Goal: Information Seeking & Learning: Learn about a topic

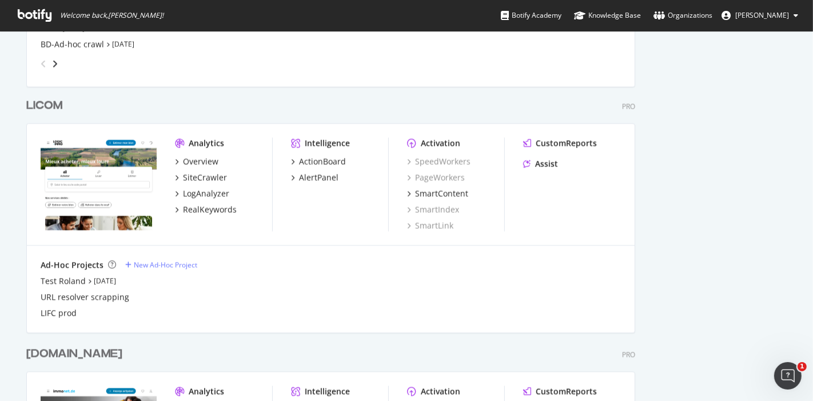
scroll to position [1755, 0]
click at [209, 175] on div "SiteCrawler" at bounding box center [205, 178] width 44 height 11
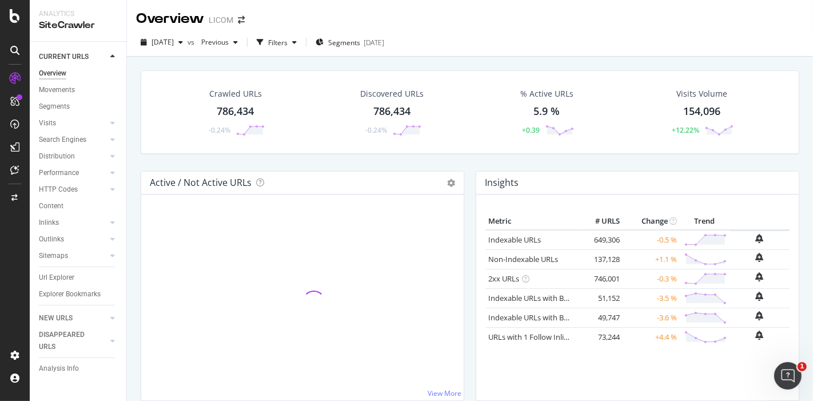
click at [252, 116] on div "786,434" at bounding box center [235, 111] width 37 height 15
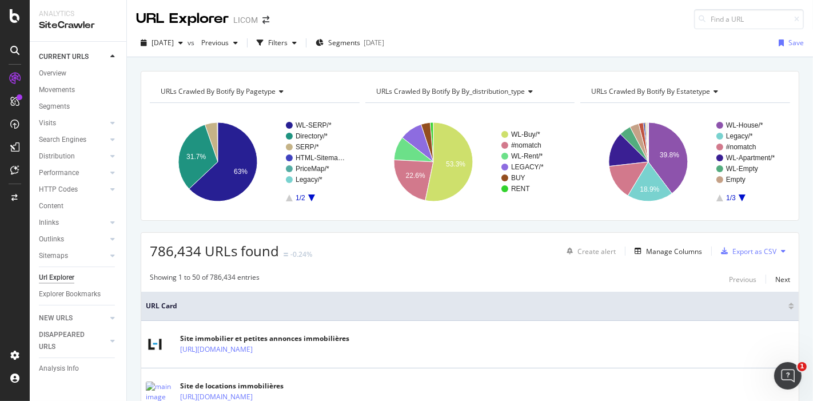
click at [309, 197] on rect "A chart." at bounding box center [316, 162] width 60 height 80
click at [311, 197] on icon "A chart." at bounding box center [311, 197] width 7 height 7
click at [291, 200] on icon "A chart." at bounding box center [289, 197] width 7 height 7
click at [288, 43] on div "Filters" at bounding box center [277, 43] width 19 height 10
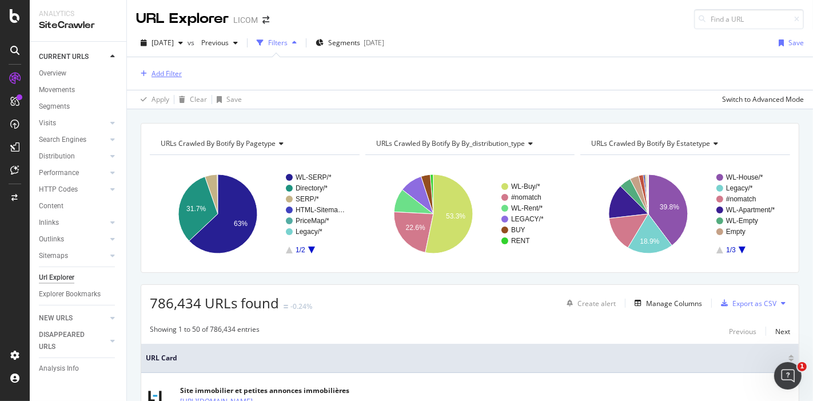
click at [159, 76] on div "Add Filter" at bounding box center [167, 74] width 30 height 10
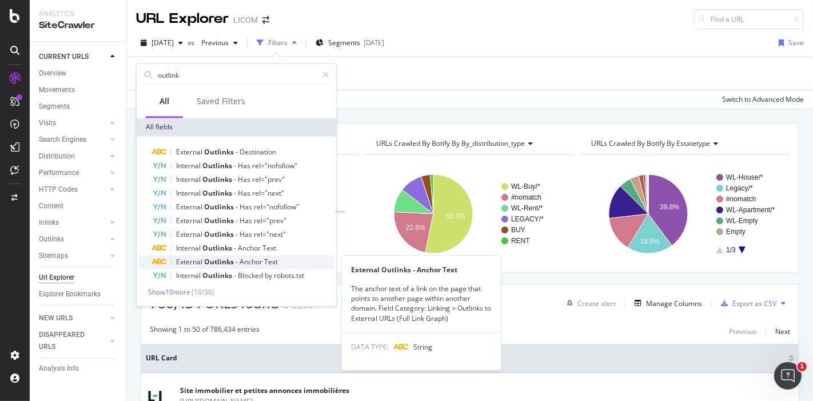
type input "outlink"
click at [237, 258] on span "-" at bounding box center [238, 262] width 4 height 10
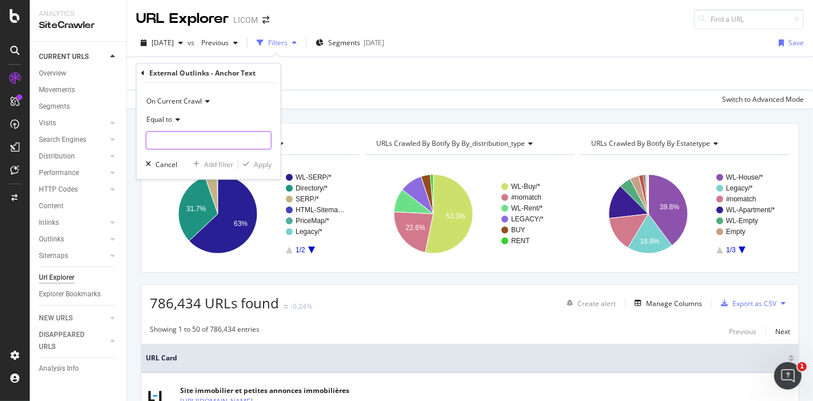
click at [193, 138] on input "text" at bounding box center [208, 141] width 125 height 18
type input "Voir Honoraires"
click at [264, 157] on div "On Current Crawl Equal to Voir Honoraires Cancel Add filter Apply" at bounding box center [209, 132] width 144 height 96
click at [262, 162] on div "Apply" at bounding box center [263, 165] width 18 height 10
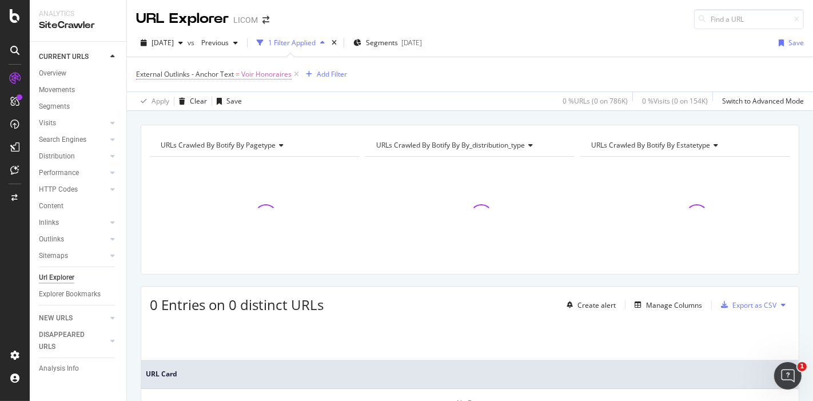
click at [260, 71] on span "Voir Honoraires" at bounding box center [266, 74] width 50 height 16
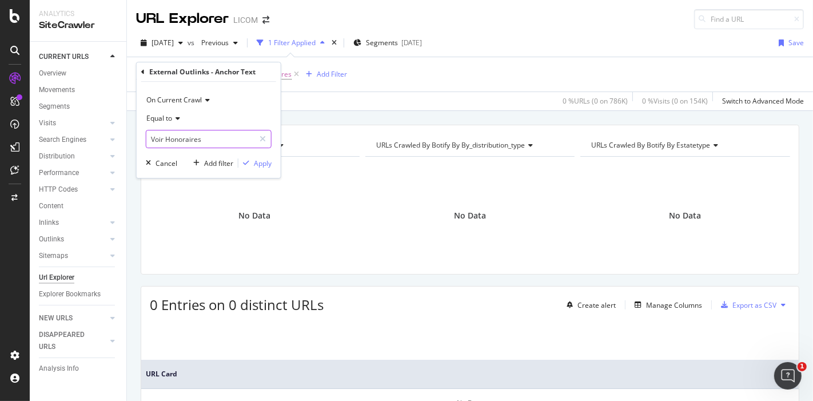
click at [168, 135] on input "Voir Honoraires" at bounding box center [200, 139] width 108 height 18
type input "Voir les honoraires"
click at [261, 160] on div "Apply" at bounding box center [263, 163] width 18 height 10
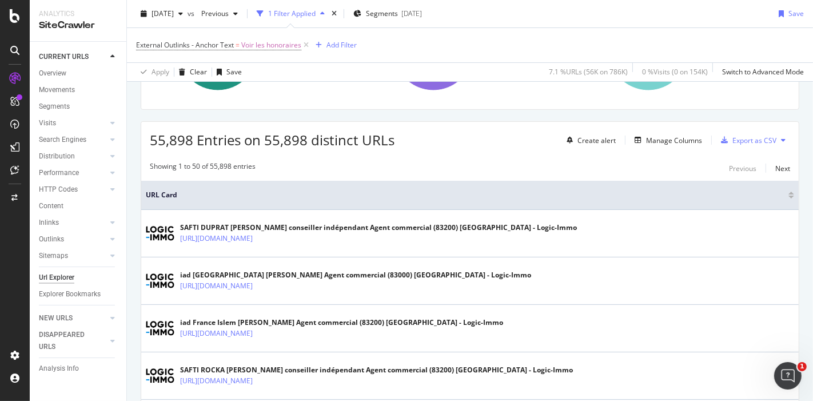
scroll to position [158, 0]
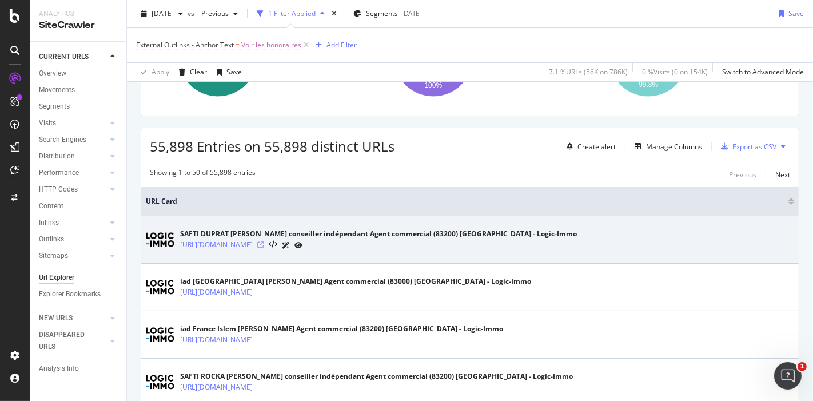
click at [264, 242] on icon at bounding box center [260, 244] width 7 height 7
